Goal: Task Accomplishment & Management: Manage account settings

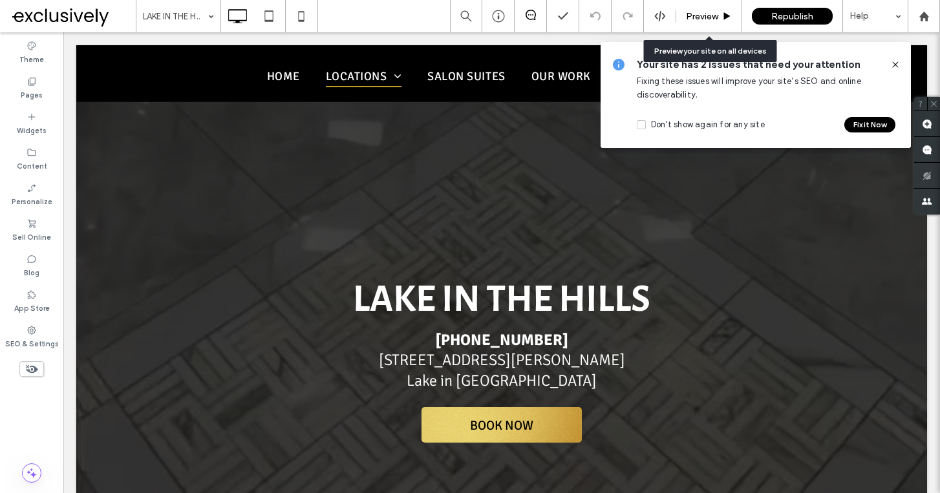
click at [693, 19] on span "Preview" at bounding box center [702, 16] width 32 height 11
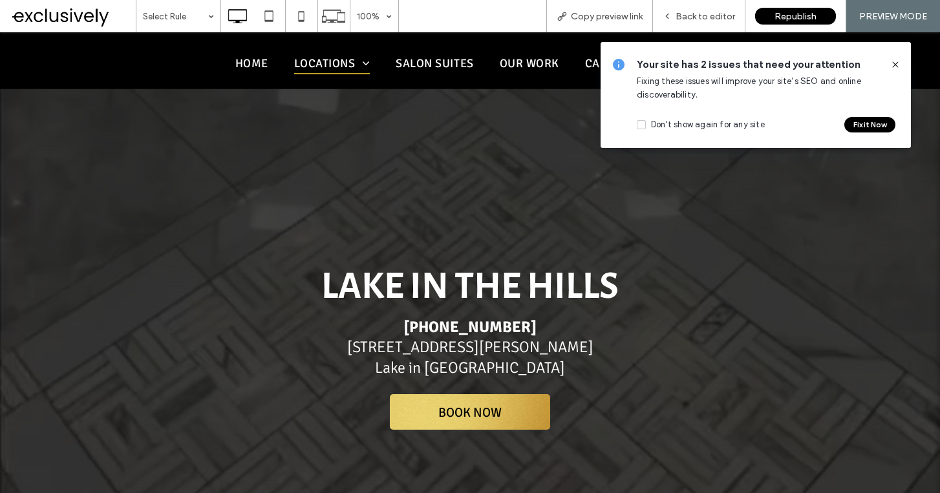
drag, startPoint x: 431, startPoint y: 414, endPoint x: 522, endPoint y: 204, distance: 228.8
click at [521, 205] on div "[GEOGRAPHIC_DATA] [PHONE_NUMBER] [STREET_ADDRESS][PERSON_NAME] × Book Now Click…" at bounding box center [470, 313] width 888 height 255
click at [683, 22] on div "Back to editor" at bounding box center [699, 16] width 92 height 32
click at [683, 21] on span "Back to editor" at bounding box center [705, 16] width 59 height 11
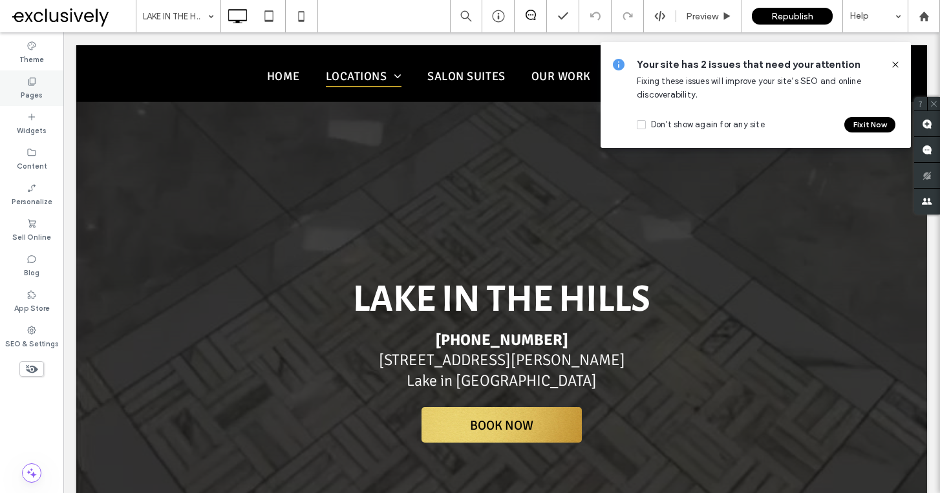
click at [33, 89] on label "Pages" at bounding box center [32, 94] width 22 height 14
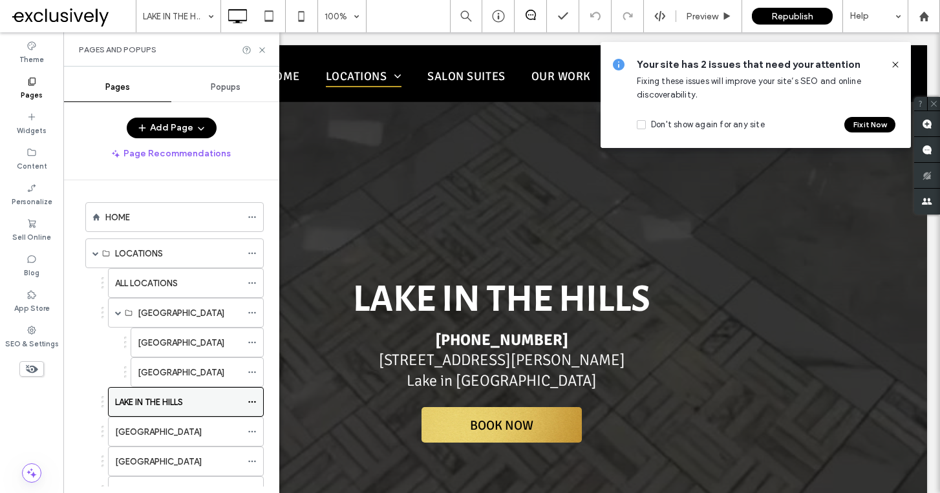
click at [253, 400] on icon at bounding box center [252, 402] width 9 height 9
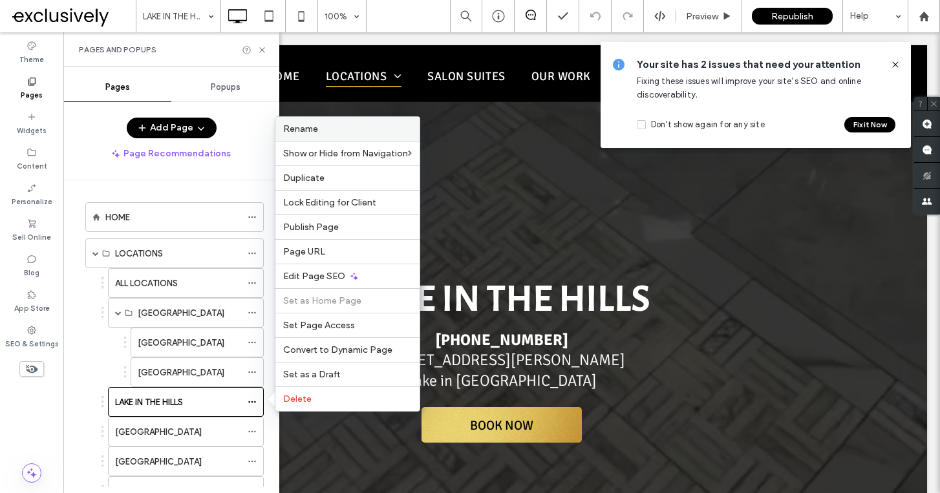
click at [303, 127] on span "Rename" at bounding box center [300, 128] width 35 height 11
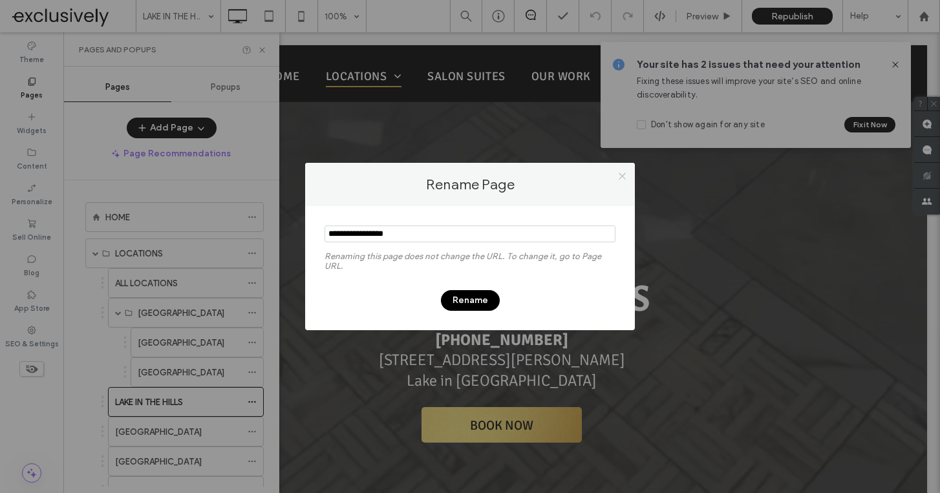
click at [619, 176] on icon at bounding box center [622, 176] width 10 height 10
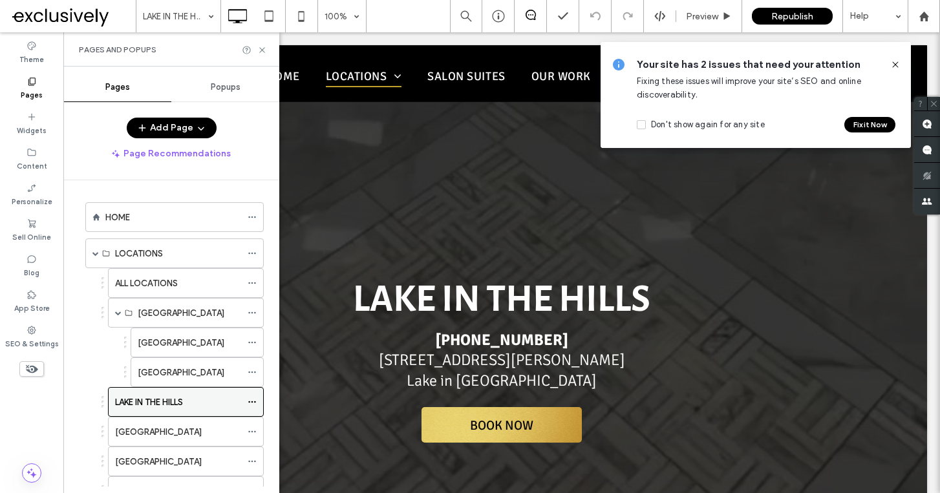
click at [252, 400] on icon at bounding box center [252, 402] width 9 height 9
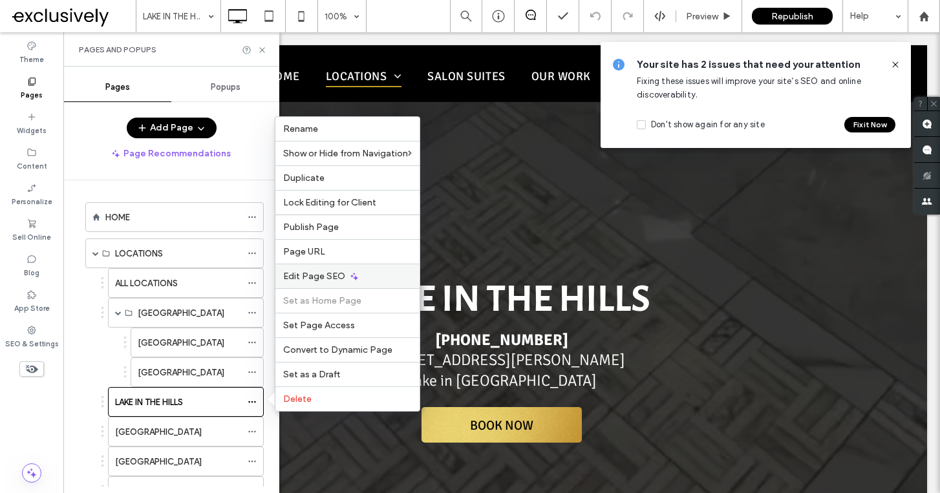
click at [312, 278] on span "Edit Page SEO" at bounding box center [314, 276] width 62 height 11
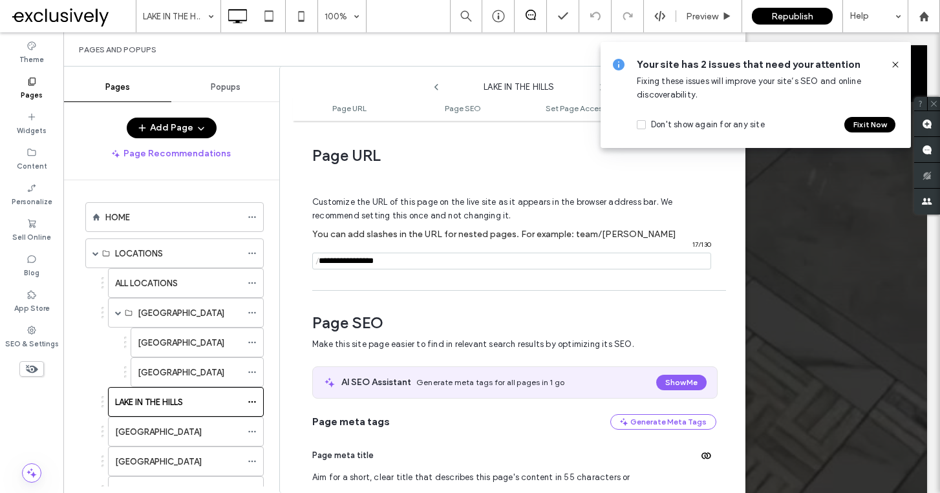
scroll to position [178, 0]
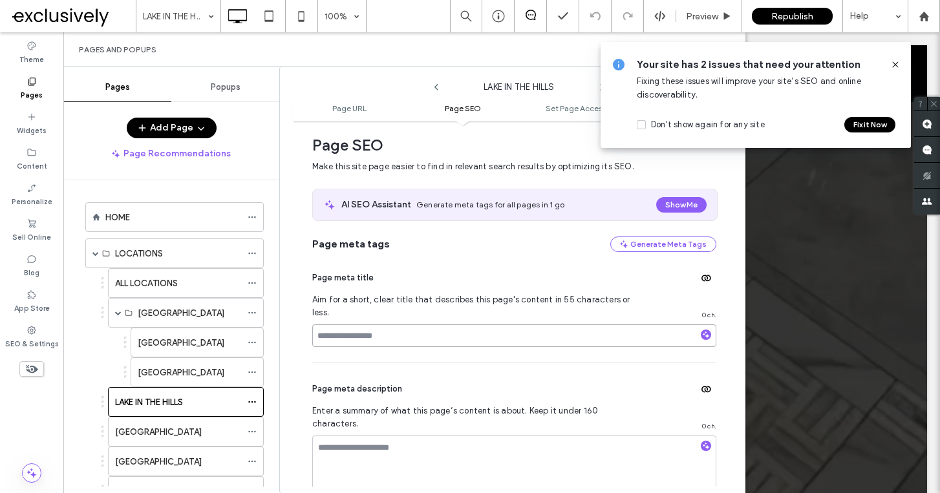
click at [367, 330] on input at bounding box center [514, 336] width 404 height 23
type input "**********"
click at [396, 447] on textarea at bounding box center [514, 468] width 404 height 65
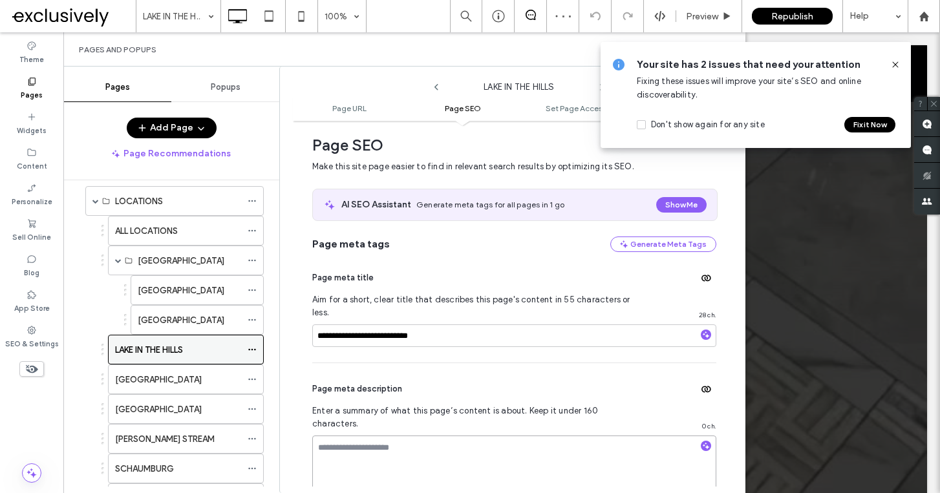
scroll to position [64, 0]
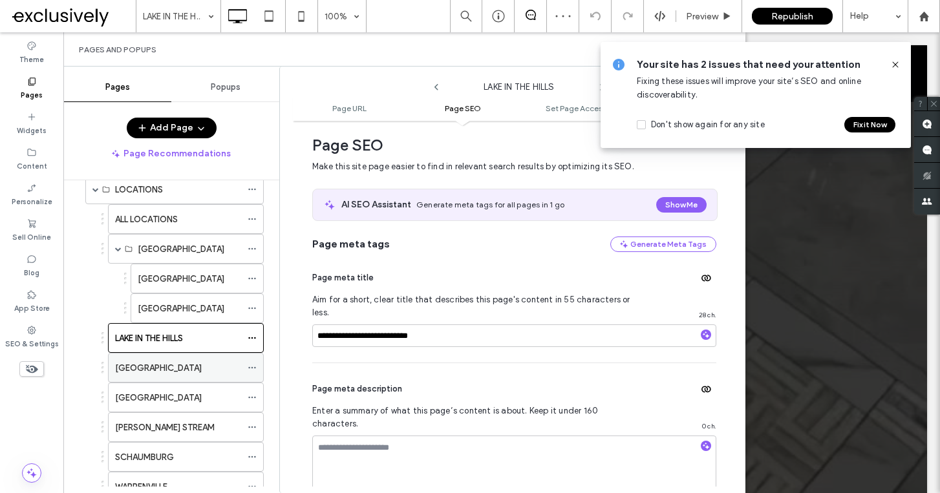
click at [251, 368] on icon at bounding box center [252, 367] width 9 height 9
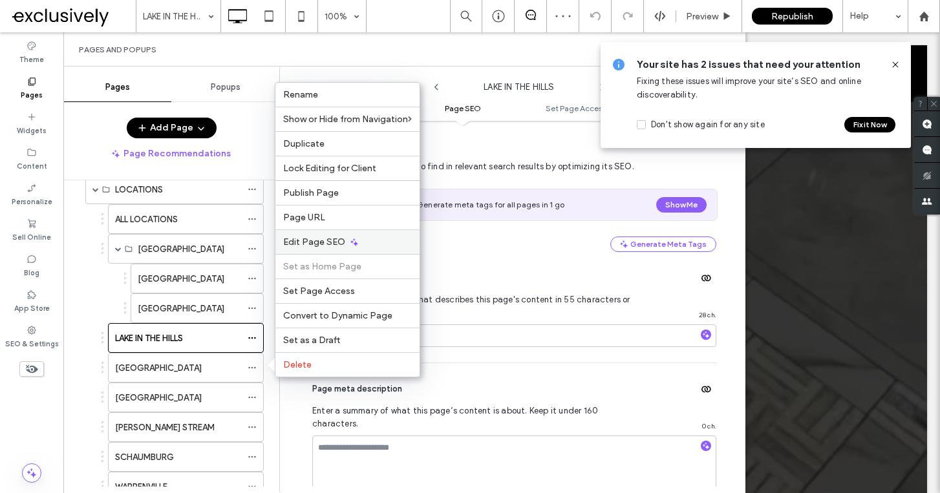
click at [309, 231] on div "Edit Page SEO" at bounding box center [347, 241] width 144 height 25
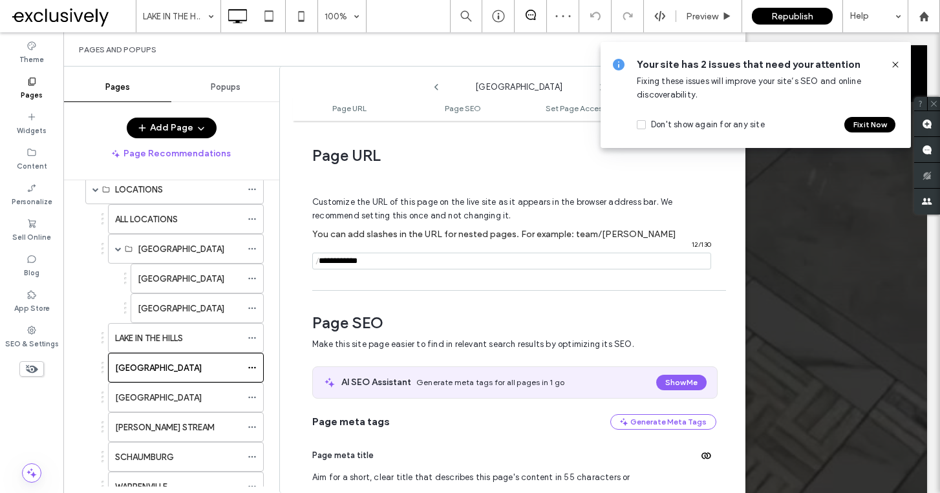
scroll to position [178, 0]
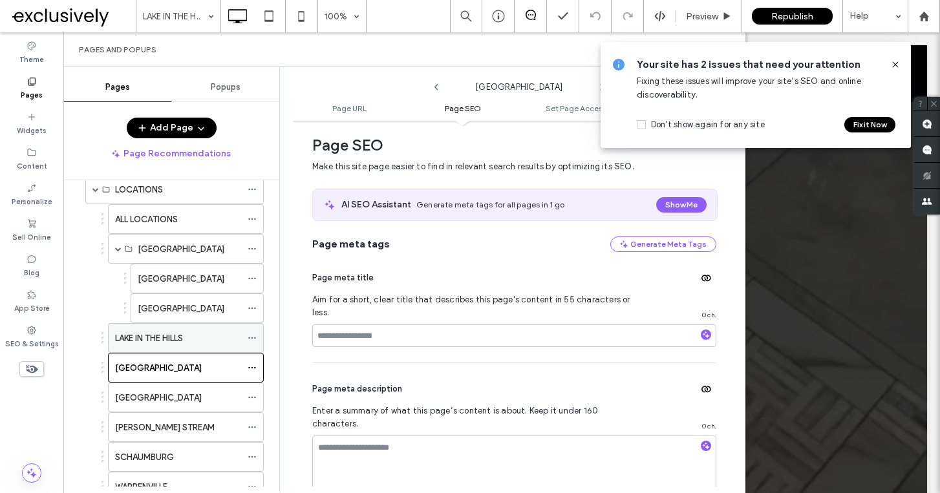
click at [211, 341] on div "LAKE IN THE HILLS" at bounding box center [178, 339] width 126 height 14
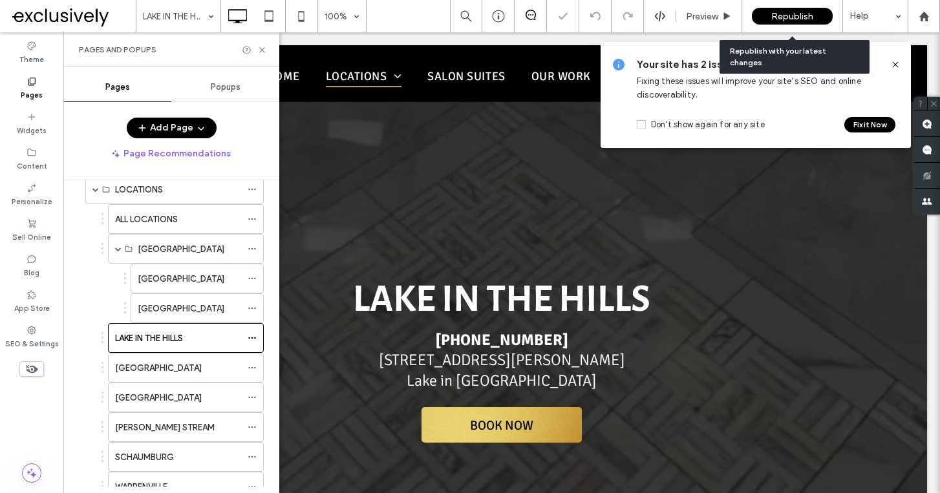
click at [809, 12] on span "Republish" at bounding box center [792, 16] width 42 height 11
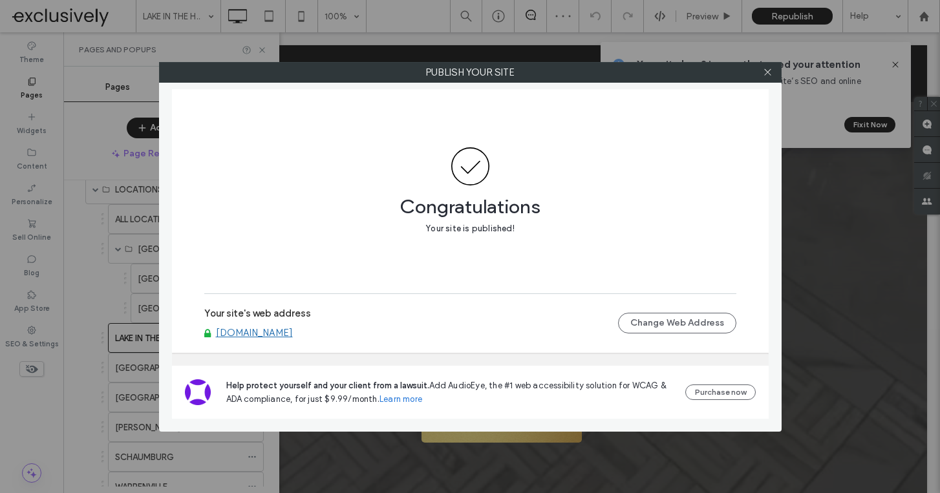
click at [240, 334] on link "[DOMAIN_NAME]" at bounding box center [254, 333] width 77 height 12
